Goal: Task Accomplishment & Management: Complete application form

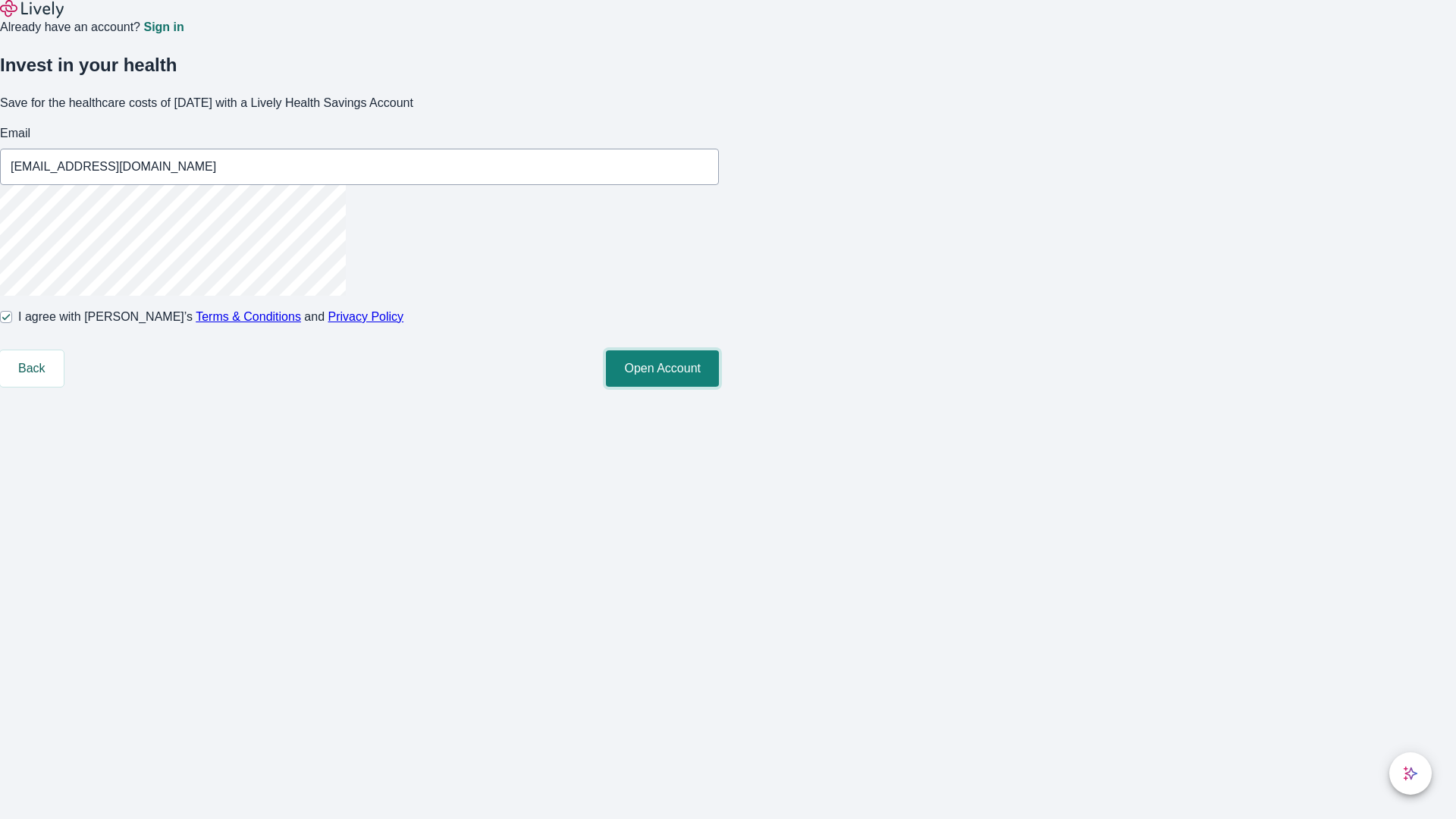
click at [719, 387] on button "Open Account" at bounding box center [662, 368] width 113 height 36
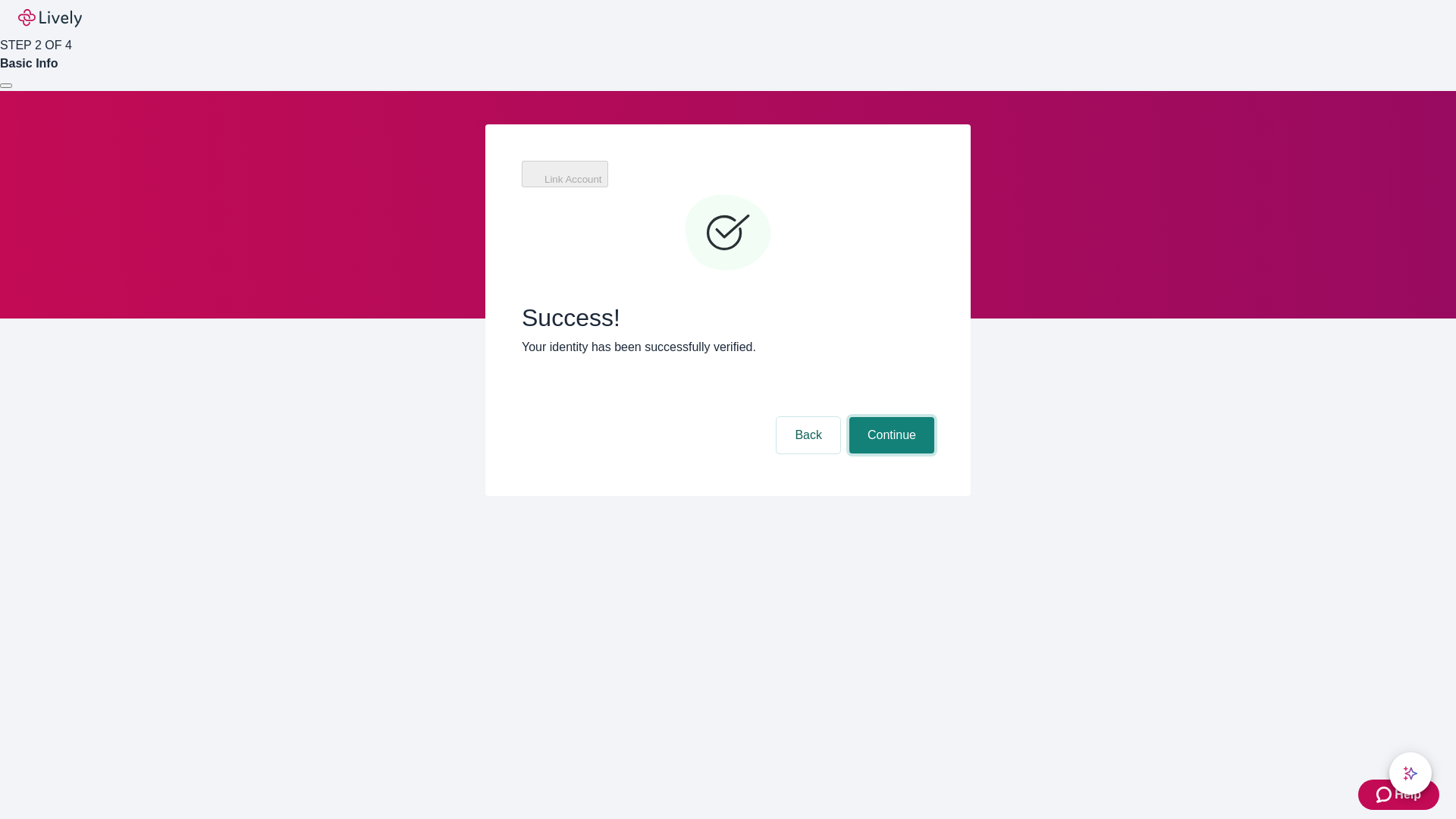
click at [890, 417] on button "Continue" at bounding box center [892, 435] width 85 height 36
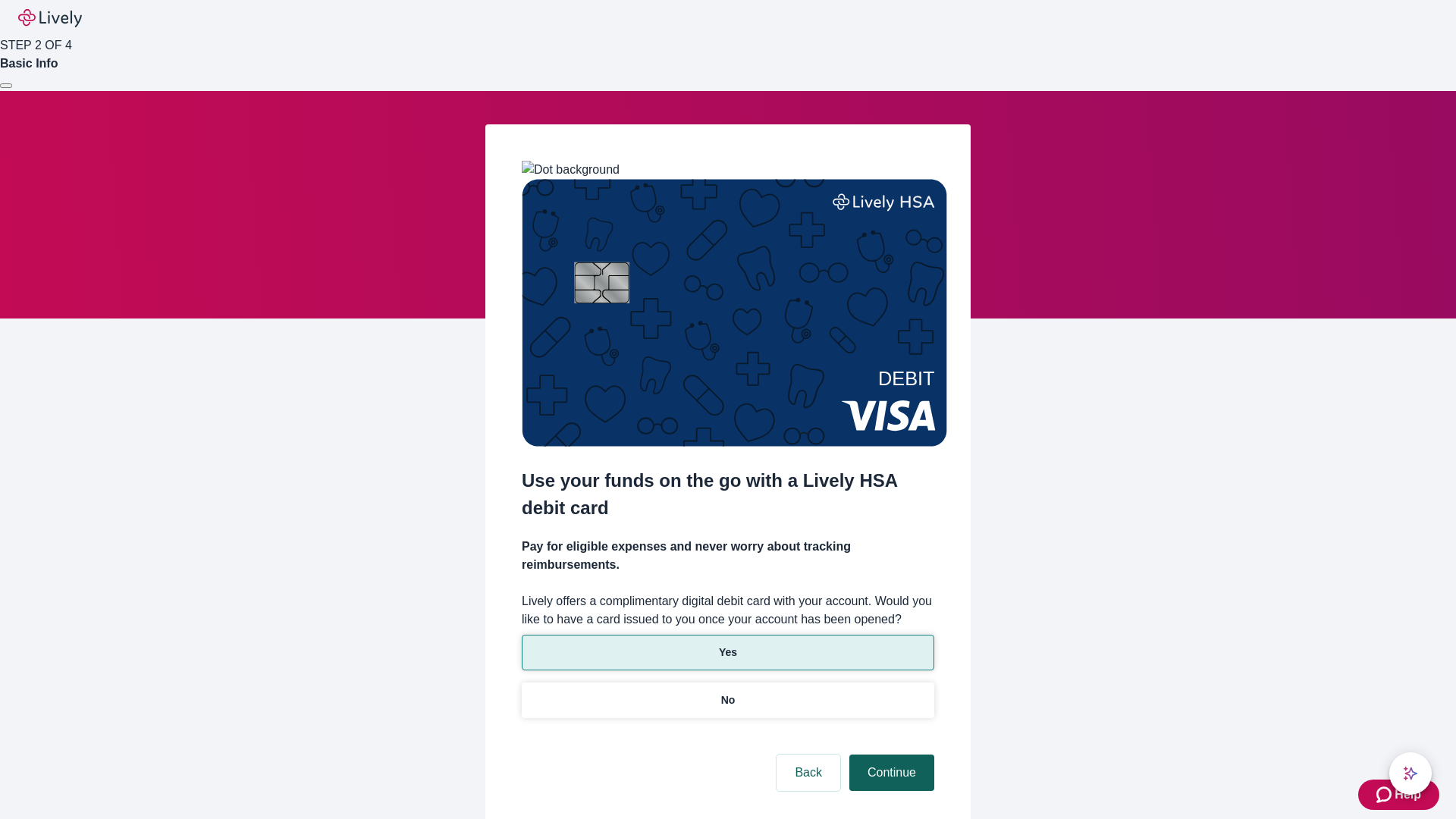
click at [727, 693] on p "No" at bounding box center [728, 701] width 14 height 16
click at [890, 755] on button "Continue" at bounding box center [892, 772] width 85 height 36
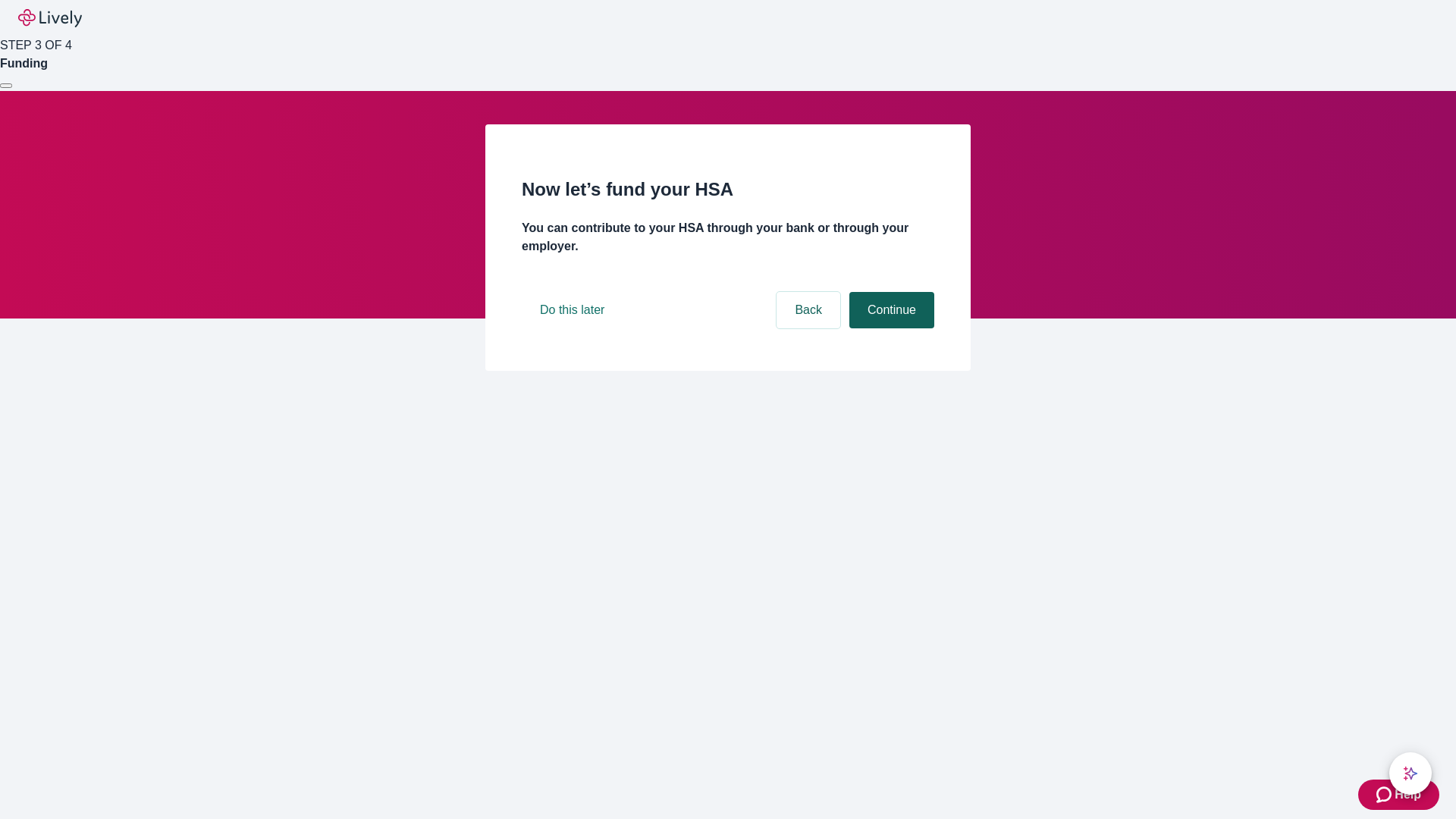
click at [890, 328] on button "Continue" at bounding box center [892, 310] width 85 height 36
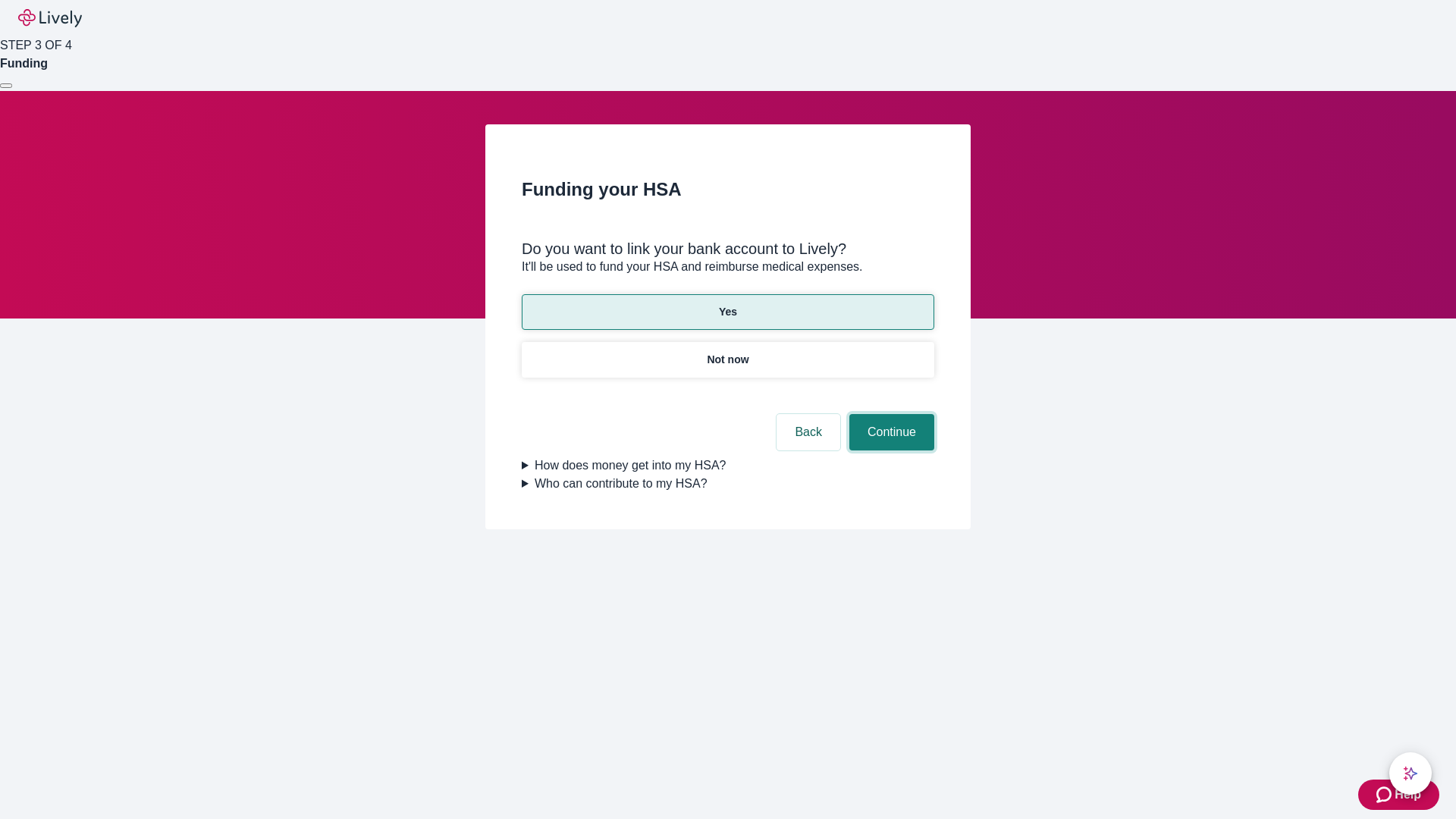
click at [890, 414] on button "Continue" at bounding box center [892, 432] width 85 height 36
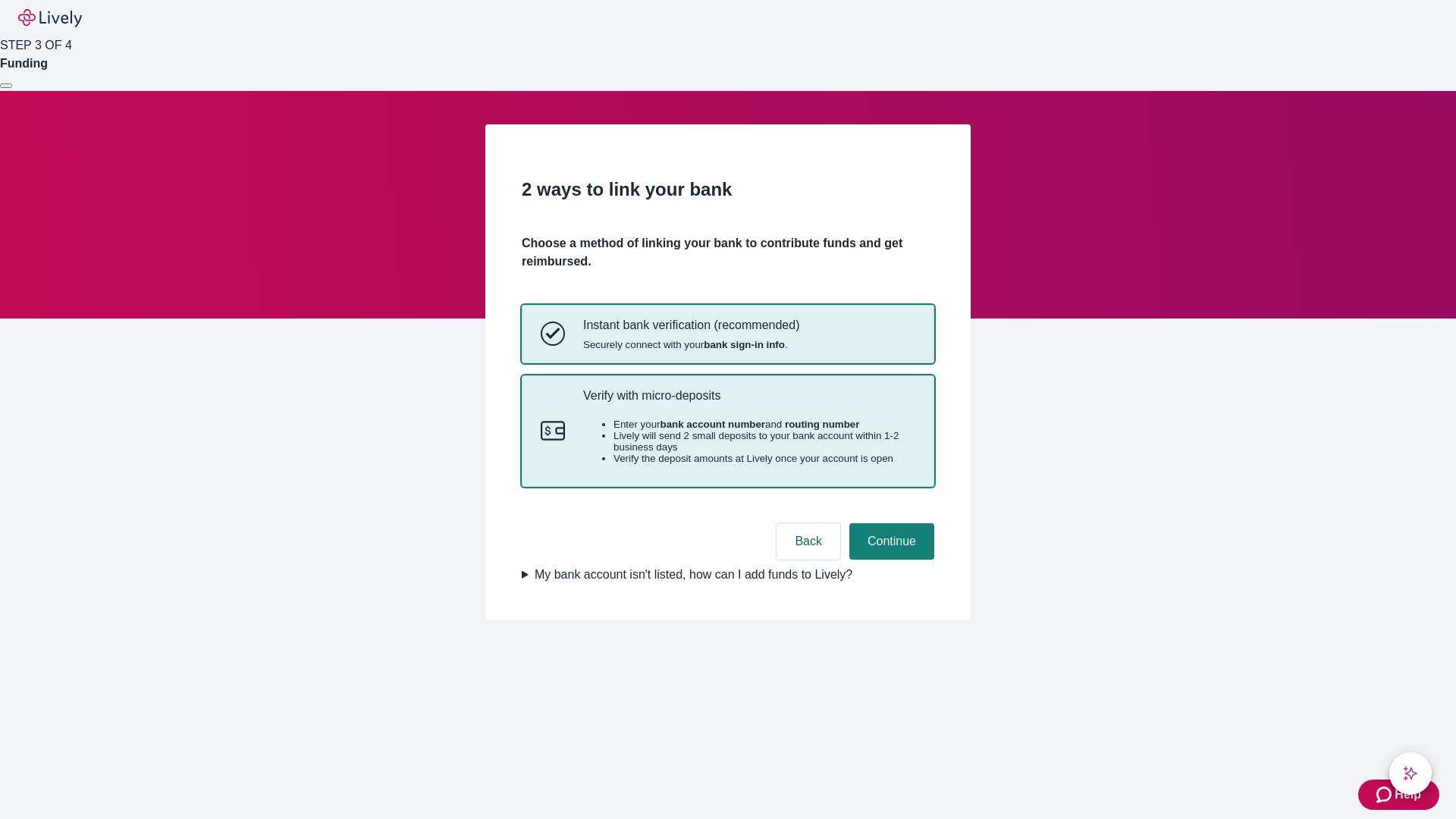
click at [748, 402] on p "Verify with micro-deposits" at bounding box center [748, 395] width 332 height 14
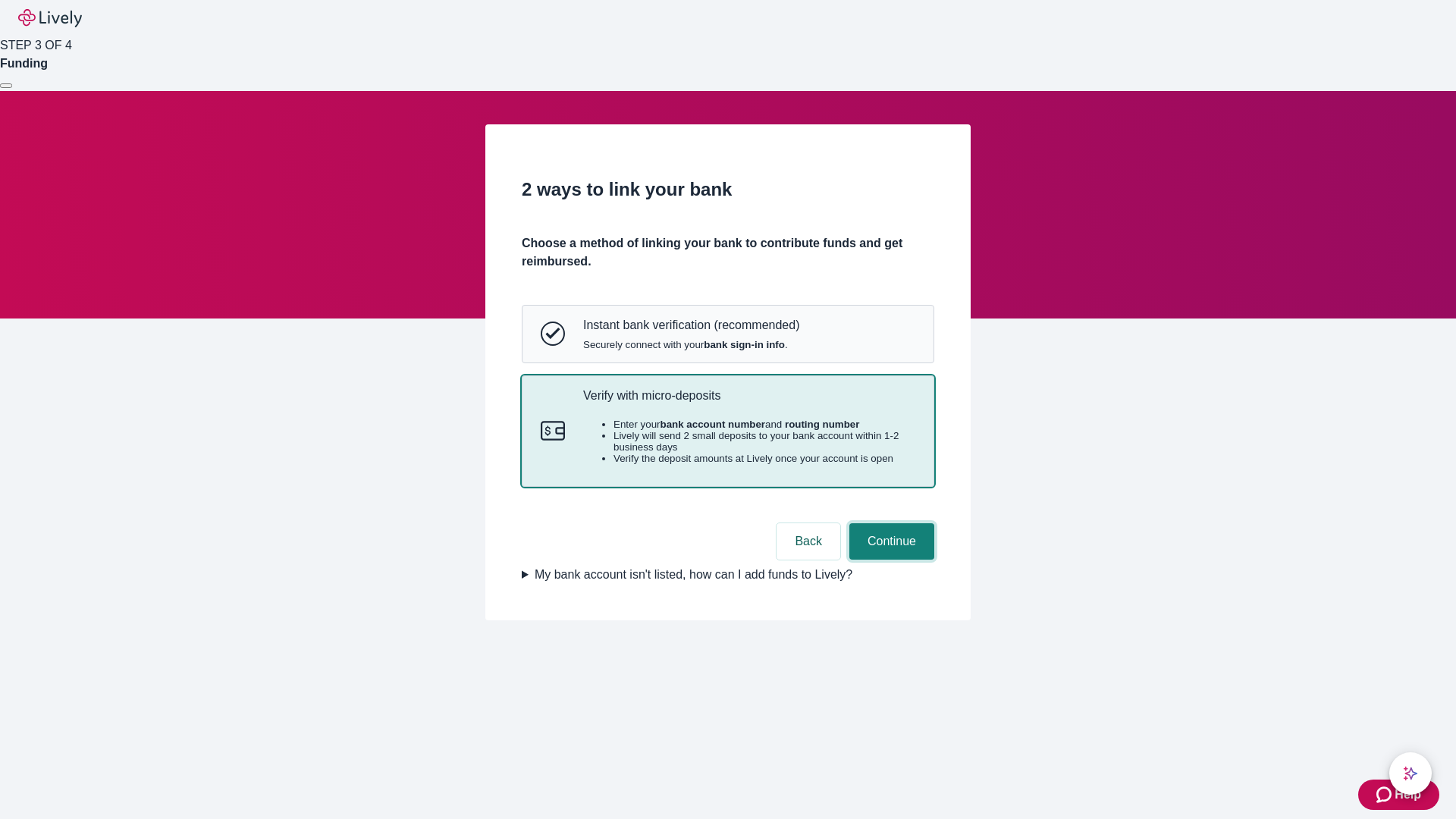
click at [890, 560] on button "Continue" at bounding box center [892, 541] width 85 height 36
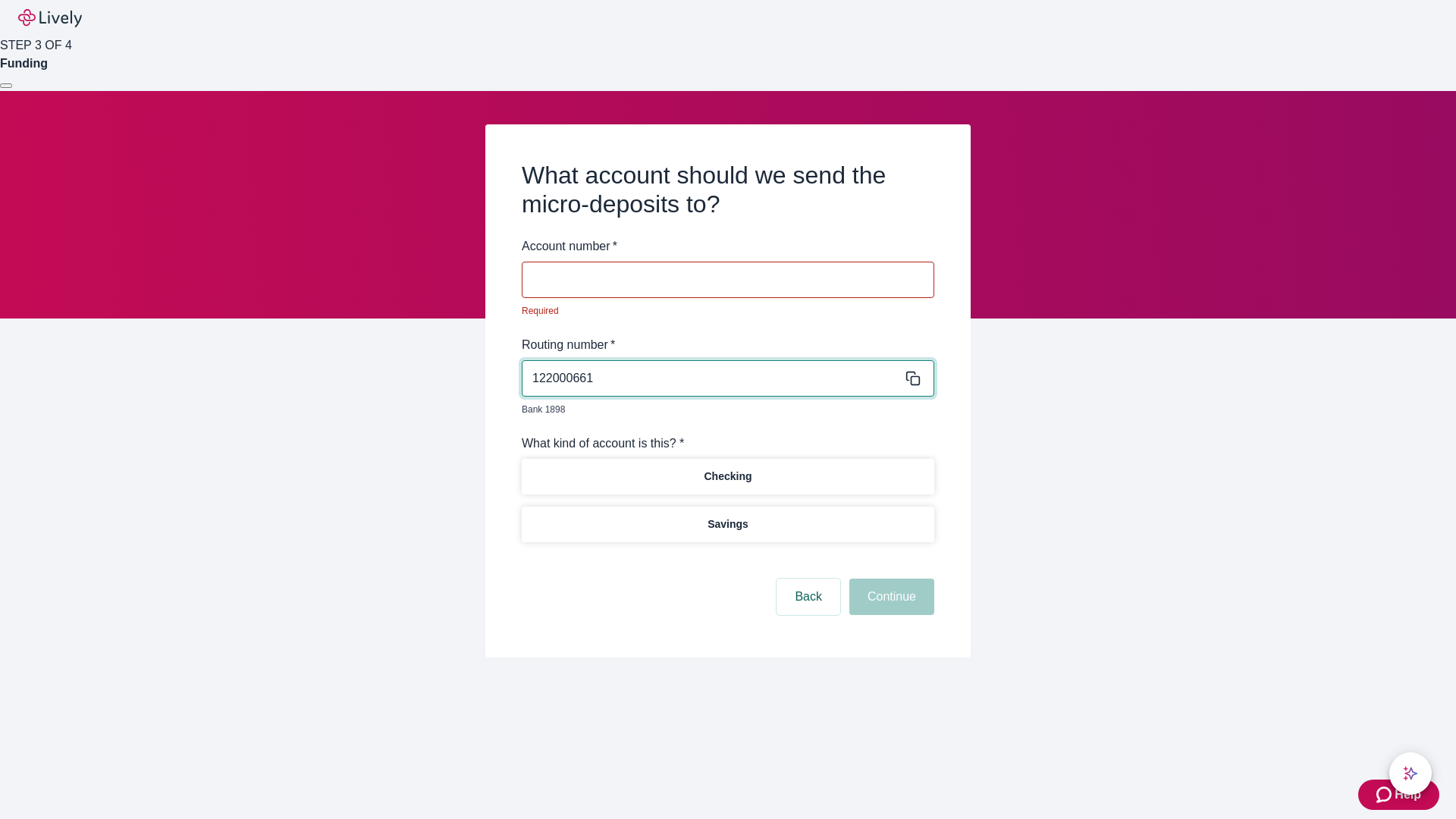
type input "122000661"
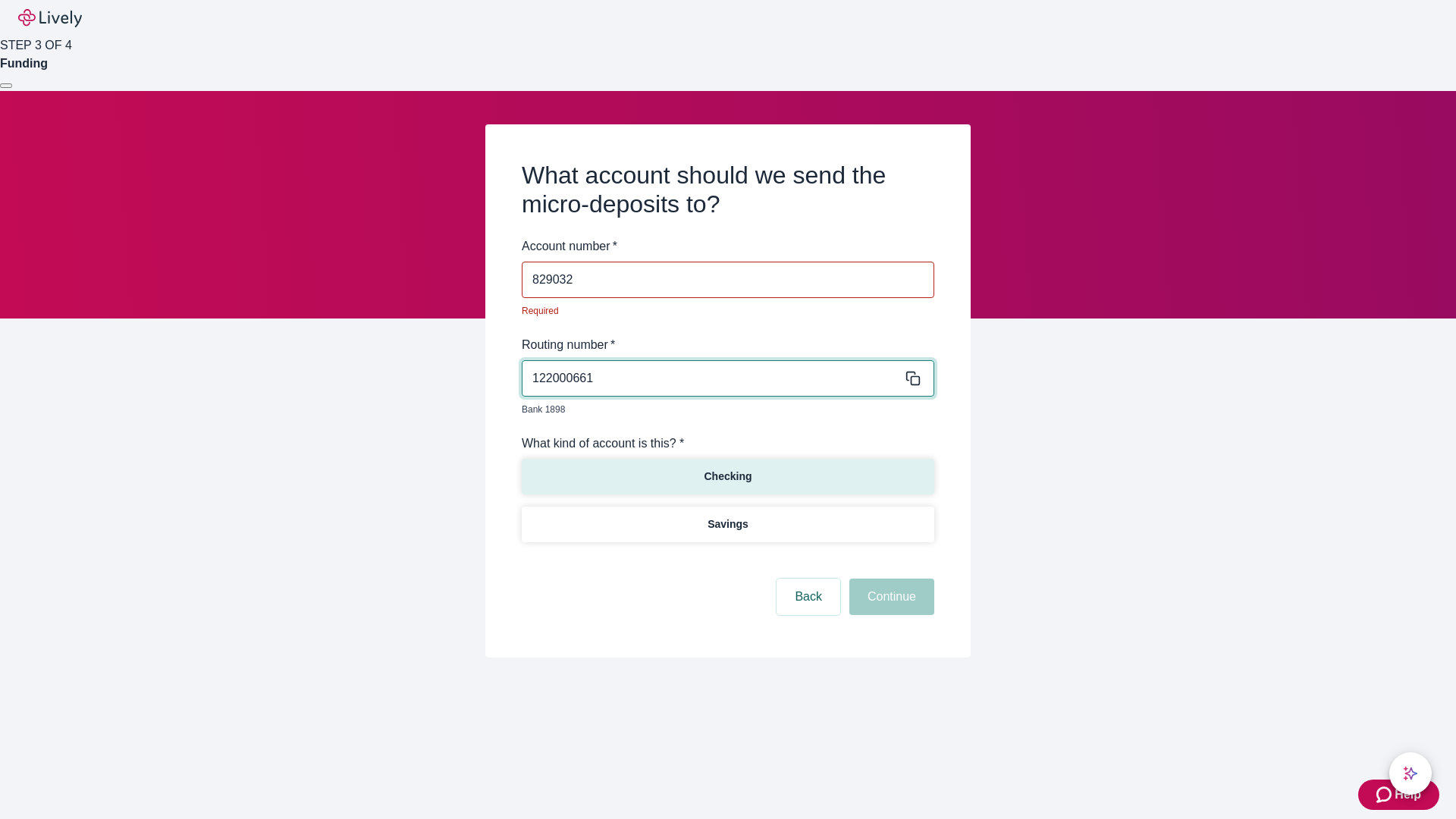
type input "829032"
click at [727, 469] on p "Checking" at bounding box center [727, 476] width 48 height 16
